Goal: Find specific page/section: Locate a particular part of the current website

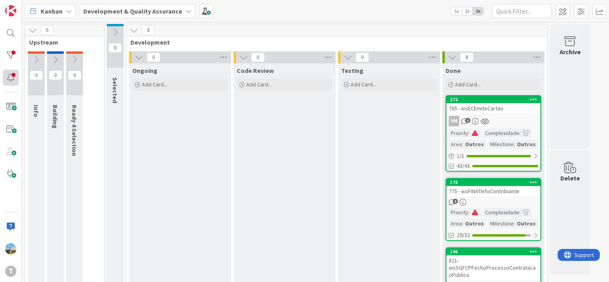
click at [14, 72] on div at bounding box center [11, 78] width 16 height 16
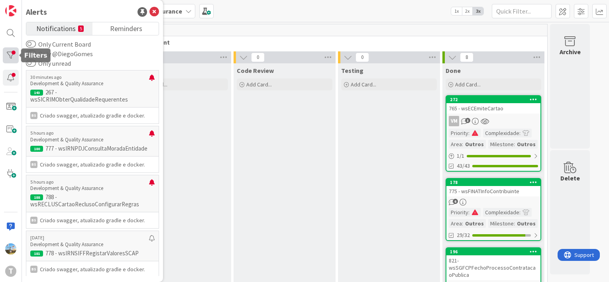
click at [14, 51] on div at bounding box center [11, 55] width 16 height 16
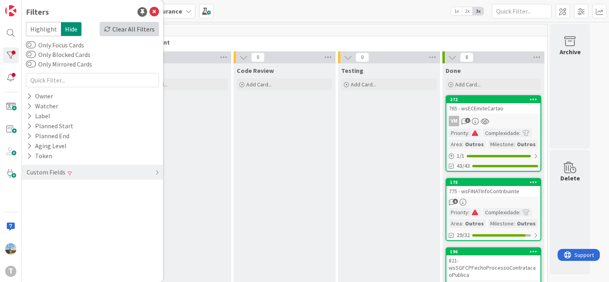
click at [110, 33] on div "Clear All Filters" at bounding box center [129, 29] width 59 height 14
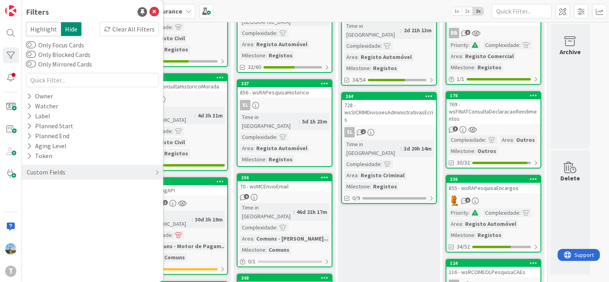
scroll to position [319, 0]
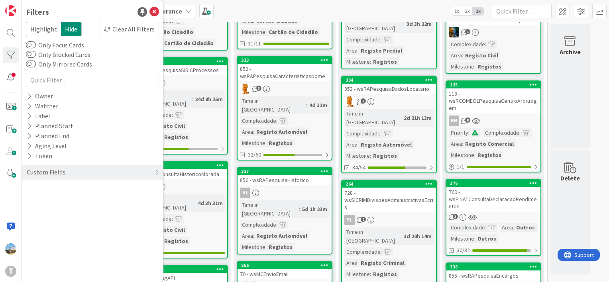
click at [406, 232] on div "3d 20h 14m" at bounding box center [418, 236] width 32 height 9
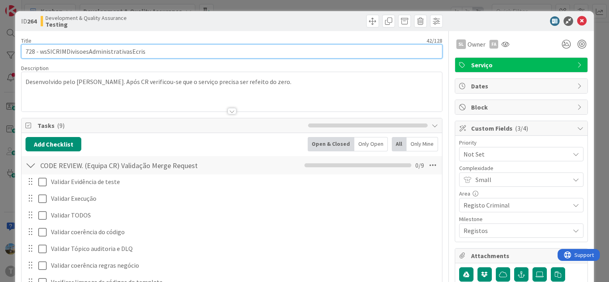
drag, startPoint x: 143, startPoint y: 51, endPoint x: 40, endPoint y: 54, distance: 103.6
click at [40, 54] on input "728 - wsSICRIMDivisoesAdministrativasEcris" at bounding box center [231, 51] width 421 height 14
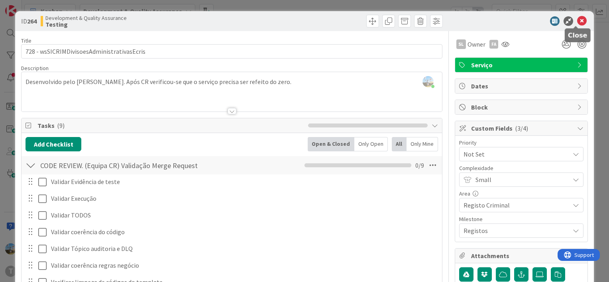
click at [577, 19] on icon at bounding box center [582, 21] width 10 height 10
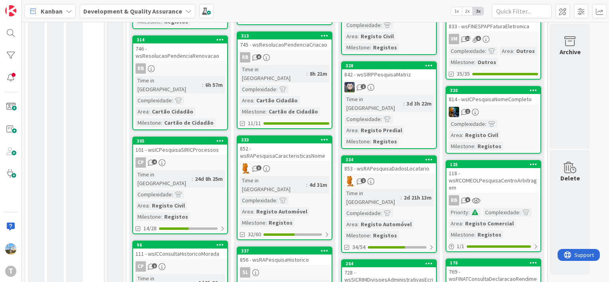
click at [384, 176] on div "2" at bounding box center [389, 181] width 94 height 10
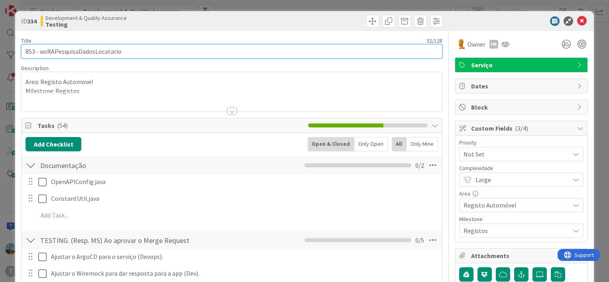
drag, startPoint x: 86, startPoint y: 50, endPoint x: 40, endPoint y: 51, distance: 45.8
click at [40, 51] on input "853 - wsRAPesquisaDadosLocatario" at bounding box center [231, 51] width 421 height 14
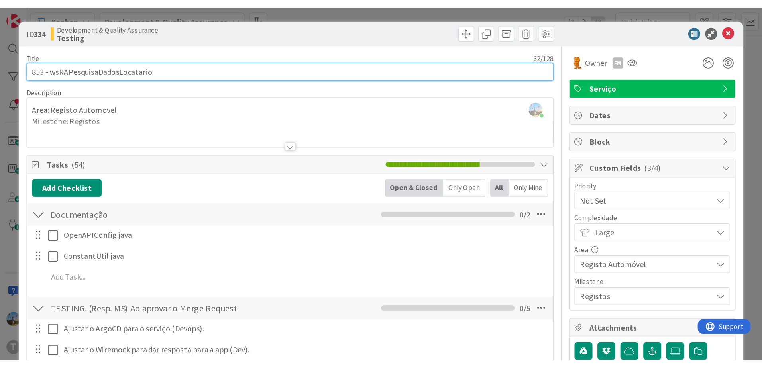
scroll to position [239, 0]
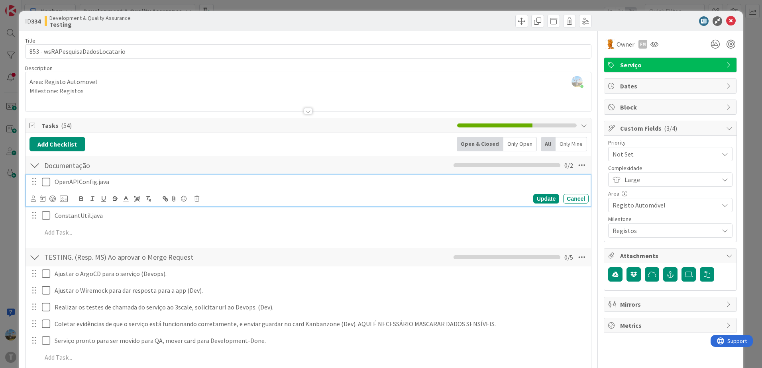
click at [261, 176] on div "OpenAPIConfig.java" at bounding box center [319, 182] width 537 height 14
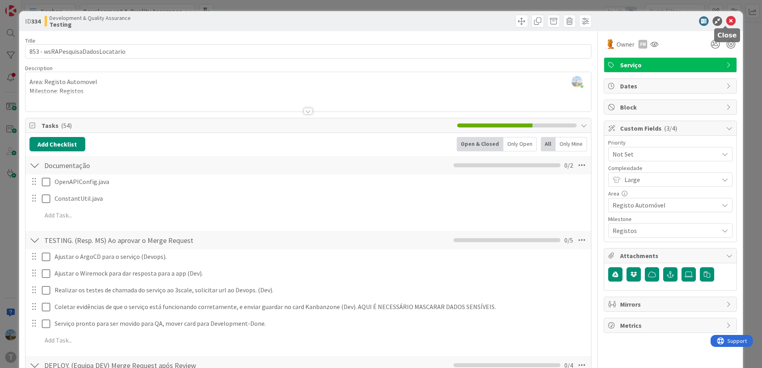
click at [608, 20] on icon at bounding box center [731, 21] width 10 height 10
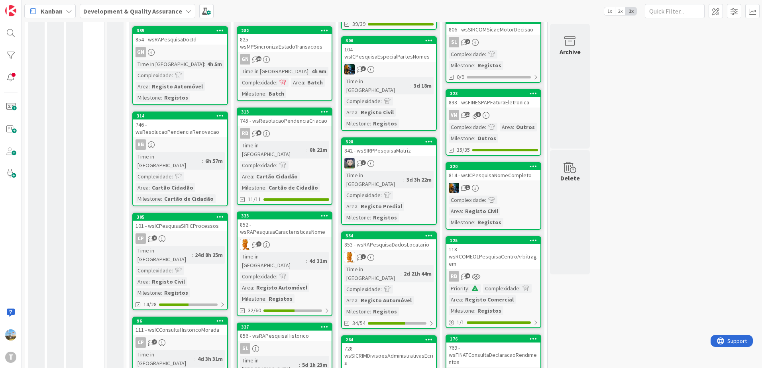
scroll to position [120, 0]
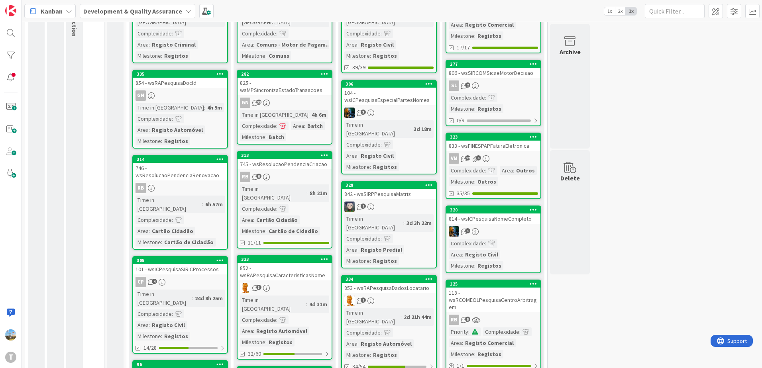
click at [406, 202] on div "2" at bounding box center [389, 207] width 94 height 10
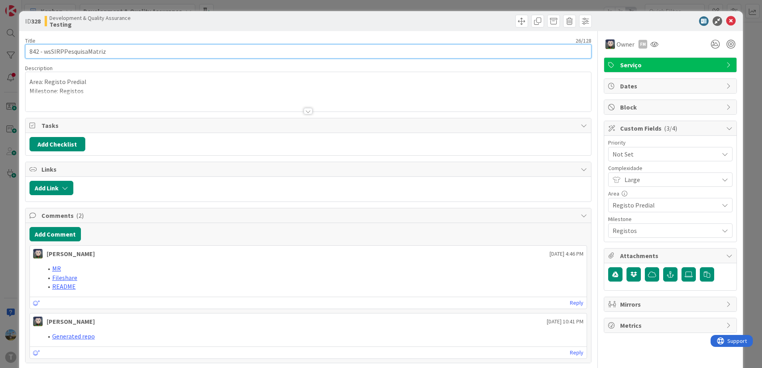
drag, startPoint x: 155, startPoint y: 49, endPoint x: 44, endPoint y: 50, distance: 110.8
click at [44, 50] on input "842 - wsSIRPPesquisaMatriz" at bounding box center [308, 51] width 566 height 14
